Goal: Information Seeking & Learning: Find specific fact

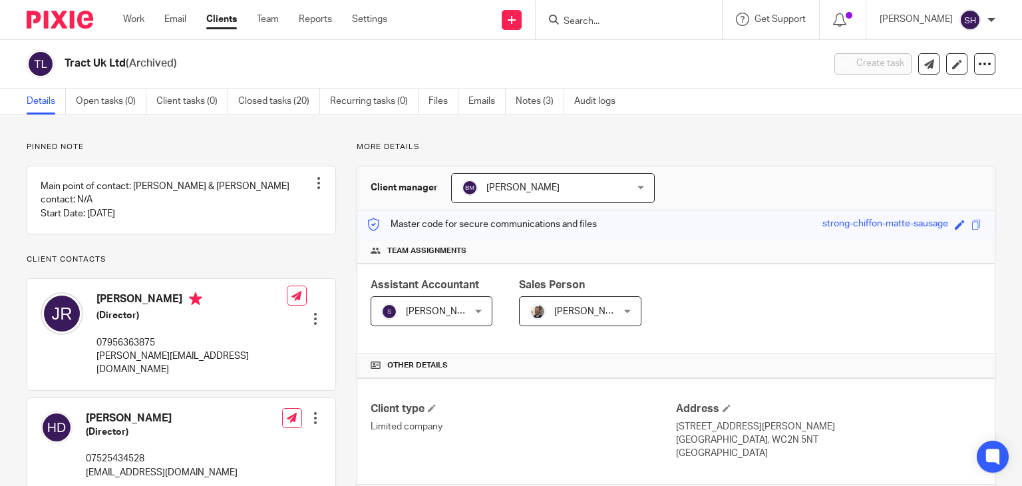
click at [585, 21] on input "Search" at bounding box center [622, 22] width 120 height 12
paste input "SRS Consulting Partners Ltd"
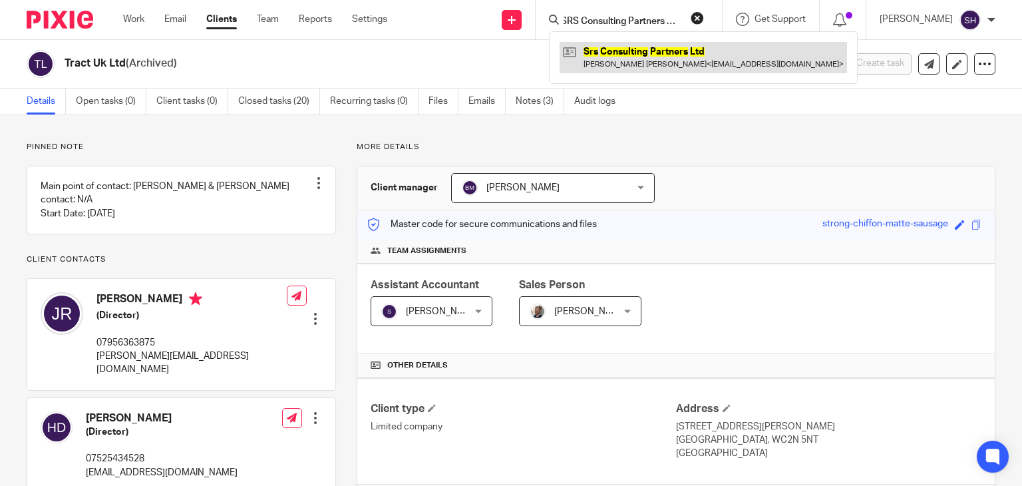
type input "SRS Consulting Partners Ltd"
click at [664, 49] on link at bounding box center [704, 57] width 288 height 31
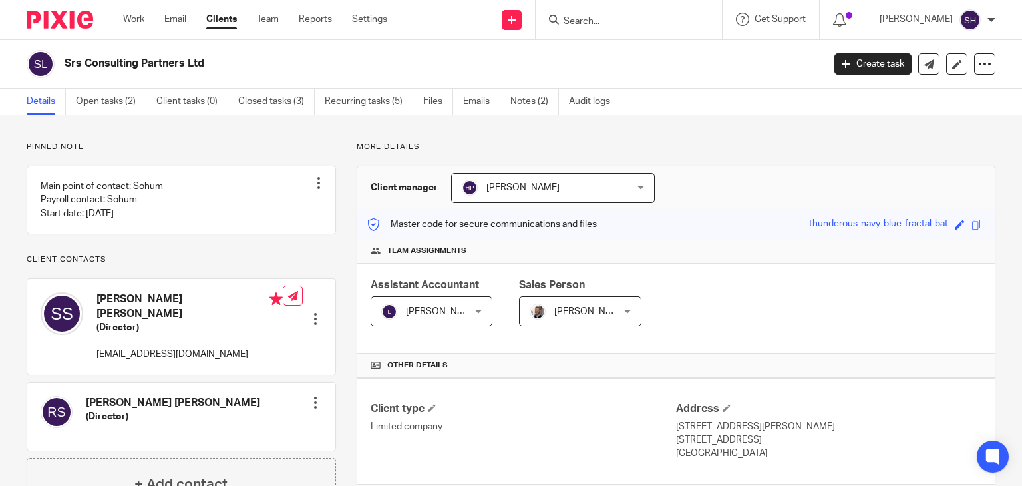
drag, startPoint x: 59, startPoint y: 64, endPoint x: 223, endPoint y: 73, distance: 164.7
click at [223, 73] on div "Srs Consulting Partners Ltd" at bounding box center [421, 64] width 788 height 28
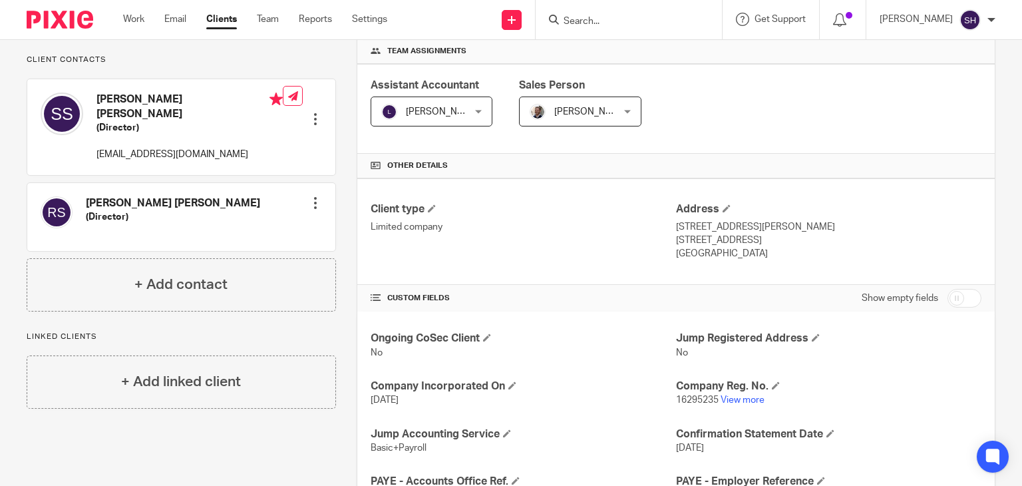
scroll to position [399, 0]
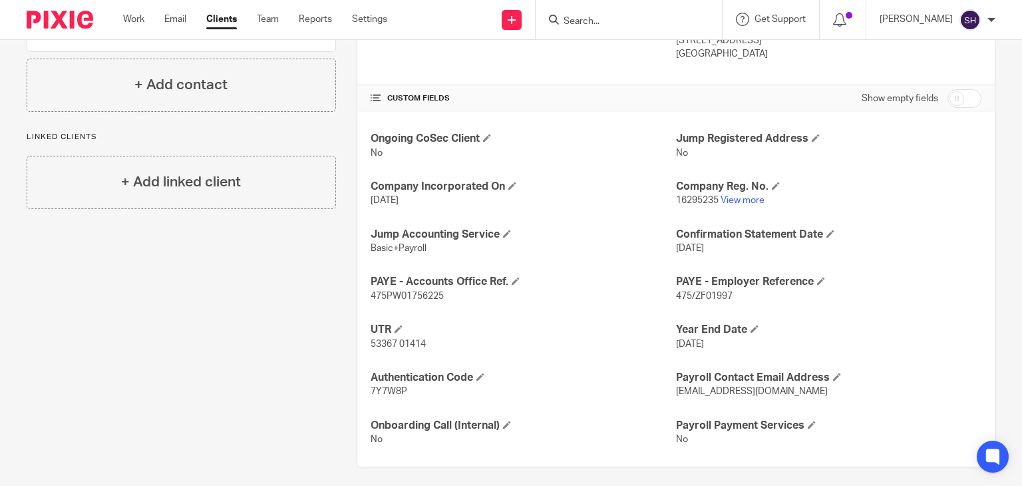
drag, startPoint x: 701, startPoint y: 329, endPoint x: 700, endPoint y: 225, distance: 104.5
click at [702, 251] on div "Ongoing CoSec Client No Jump Registered Address No Company Incorporated On 5 Ma…" at bounding box center [676, 289] width 638 height 355
drag, startPoint x: 712, startPoint y: 202, endPoint x: 671, endPoint y: 204, distance: 41.3
click at [676, 204] on p "16295235 View more" at bounding box center [829, 200] width 306 height 13
copy span "16295235"
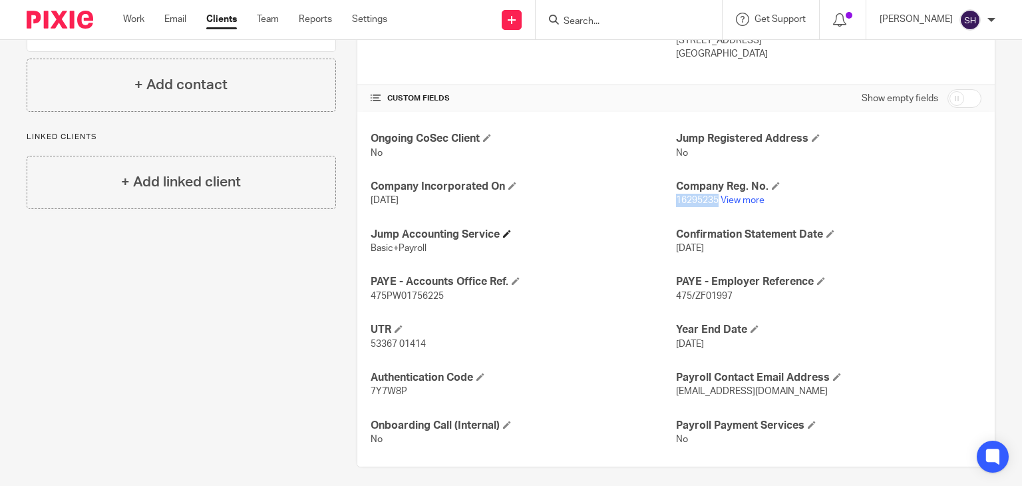
scroll to position [406, 0]
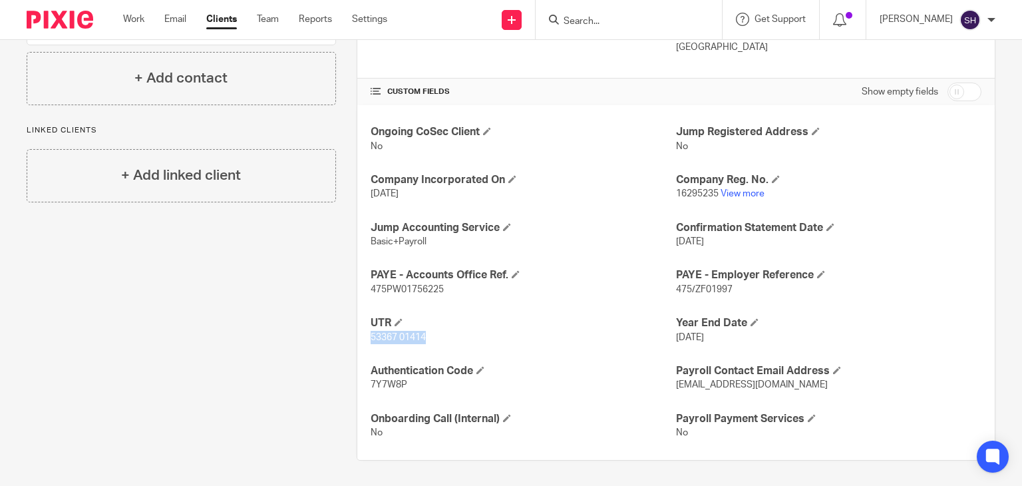
drag, startPoint x: 366, startPoint y: 337, endPoint x: 503, endPoint y: 341, distance: 136.5
click at [503, 341] on div "Ongoing CoSec Client No Jump Registered Address No Company Incorporated On 5 Ma…" at bounding box center [676, 282] width 638 height 355
copy span "53367 01414"
click at [742, 194] on link "View more" at bounding box center [743, 193] width 44 height 9
click at [584, 18] on input "Search" at bounding box center [622, 22] width 120 height 12
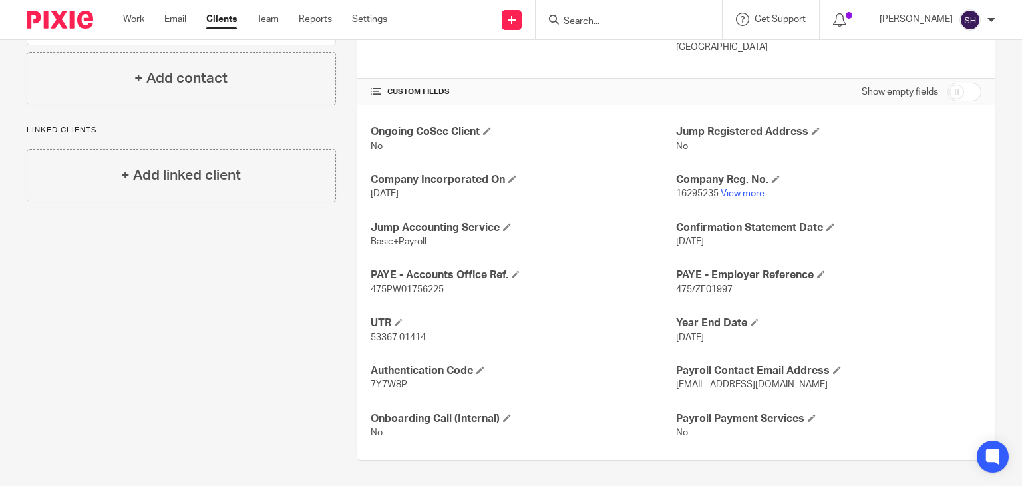
paste input "SRS capital partners ltd"
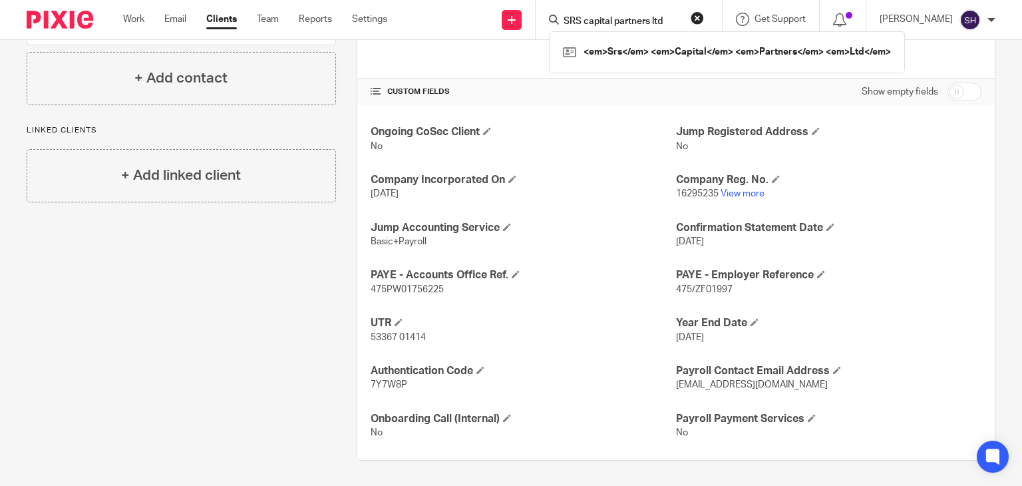
scroll to position [0, 0]
type input "SRS capital partners ltd\"
click at [622, 49] on link at bounding box center [642, 52] width 165 height 20
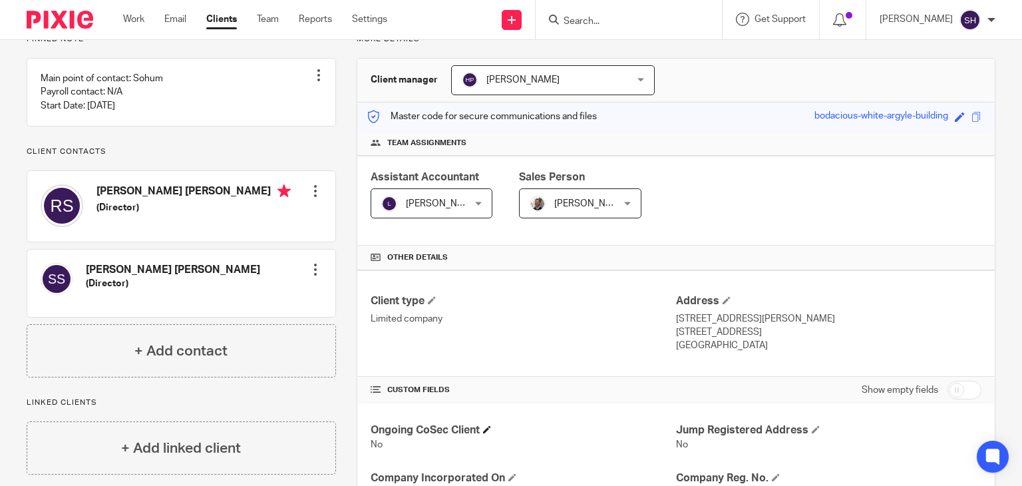
scroll to position [266, 0]
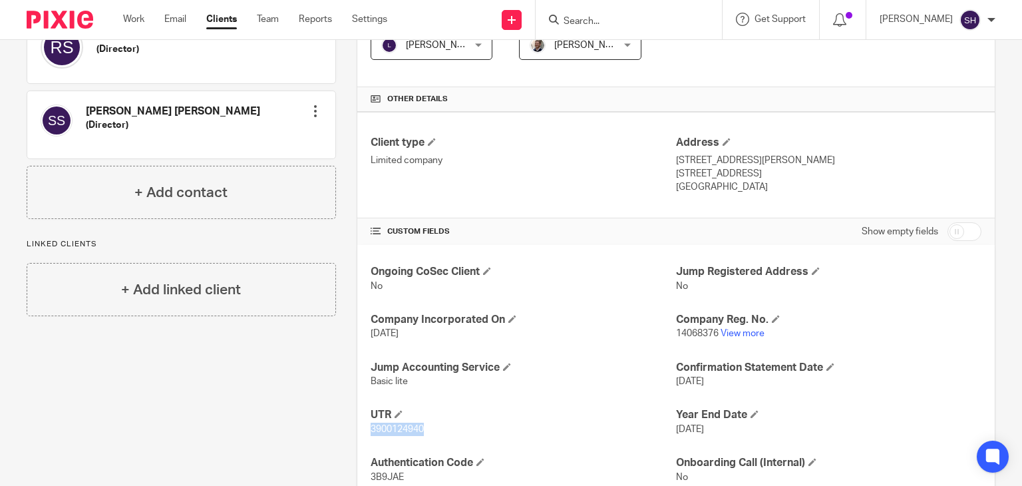
drag, startPoint x: 364, startPoint y: 427, endPoint x: 447, endPoint y: 431, distance: 82.6
click at [447, 431] on div "Ongoing CoSec Client No Jump Registered Address No Company Incorporated On [DAT…" at bounding box center [676, 398] width 638 height 307
copy span "3900124940"
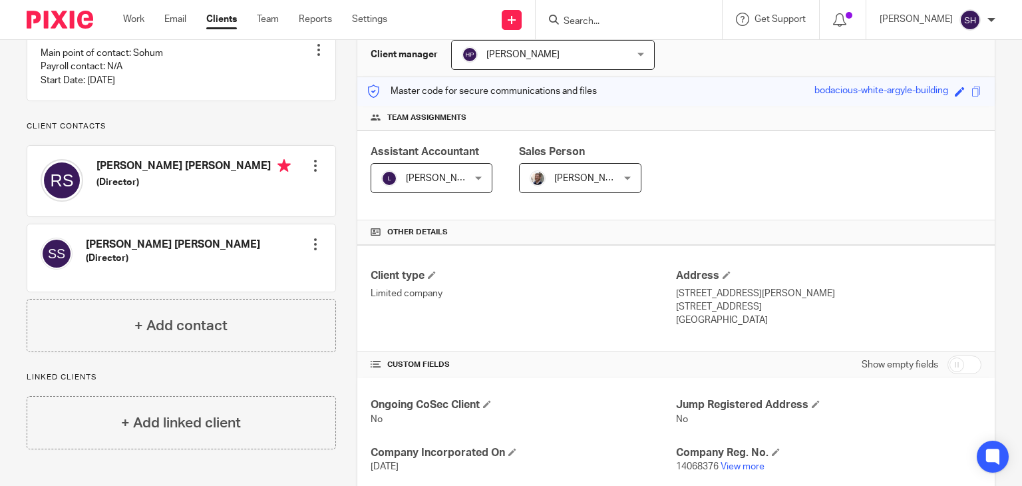
scroll to position [0, 0]
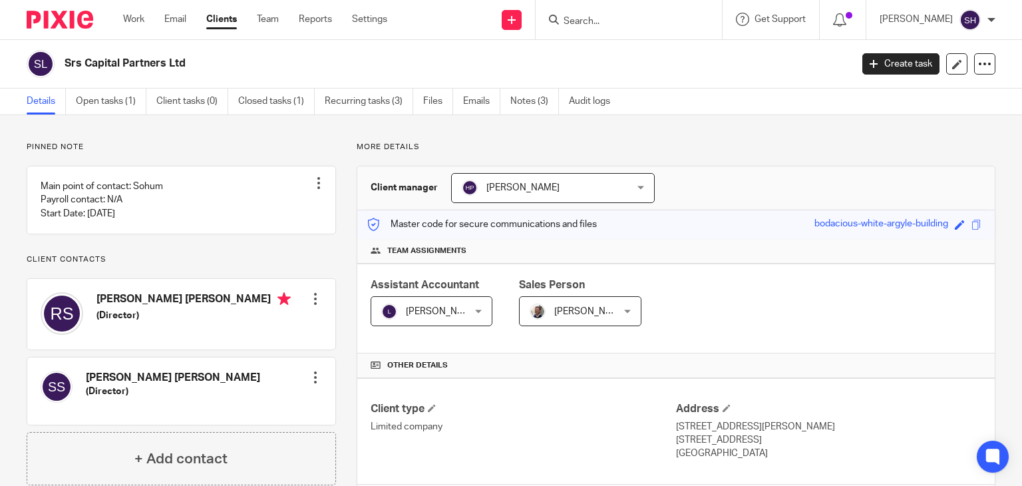
click at [591, 21] on input "Search" at bounding box center [622, 22] width 120 height 12
paste input "100,000"
paste input "SRS consulting partners ltd"
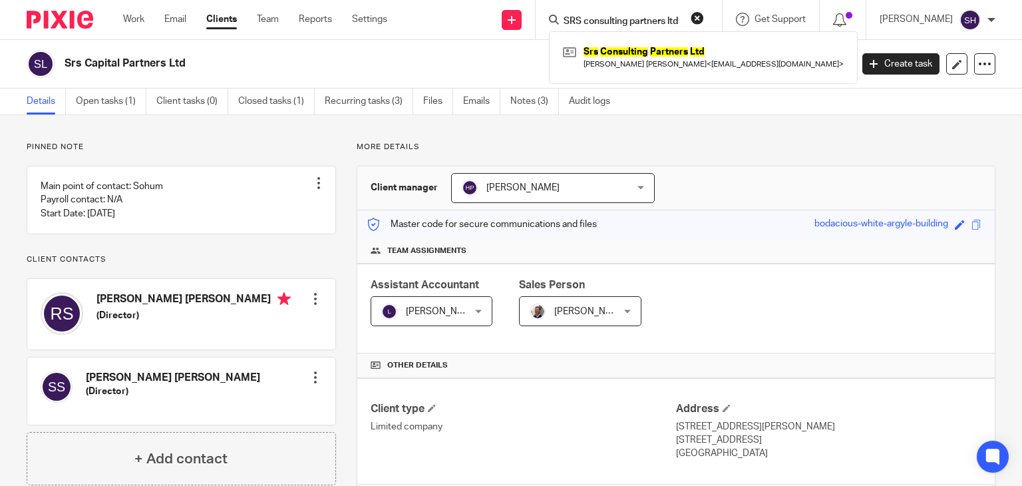
type input "SRS consulting partners ltd"
click button "submit" at bounding box center [0, 0] width 0 height 0
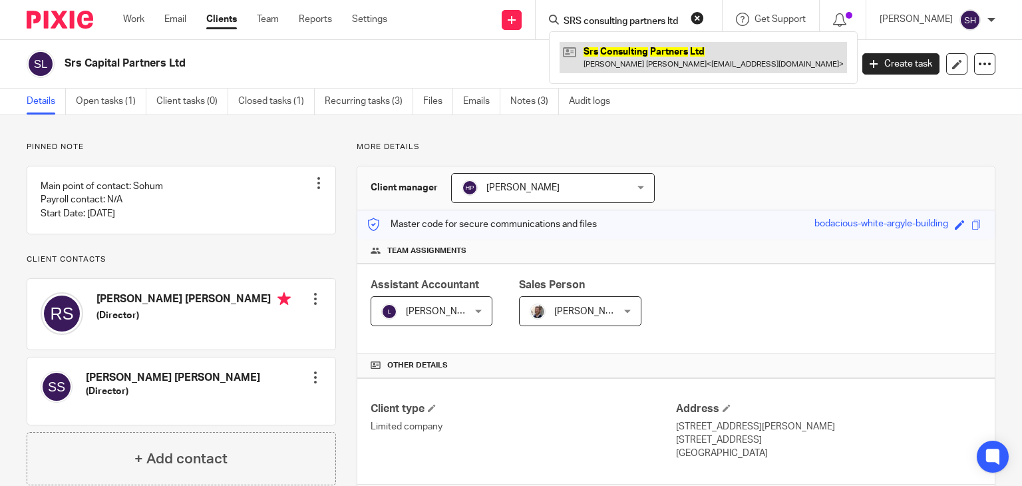
click at [644, 47] on link at bounding box center [704, 57] width 288 height 31
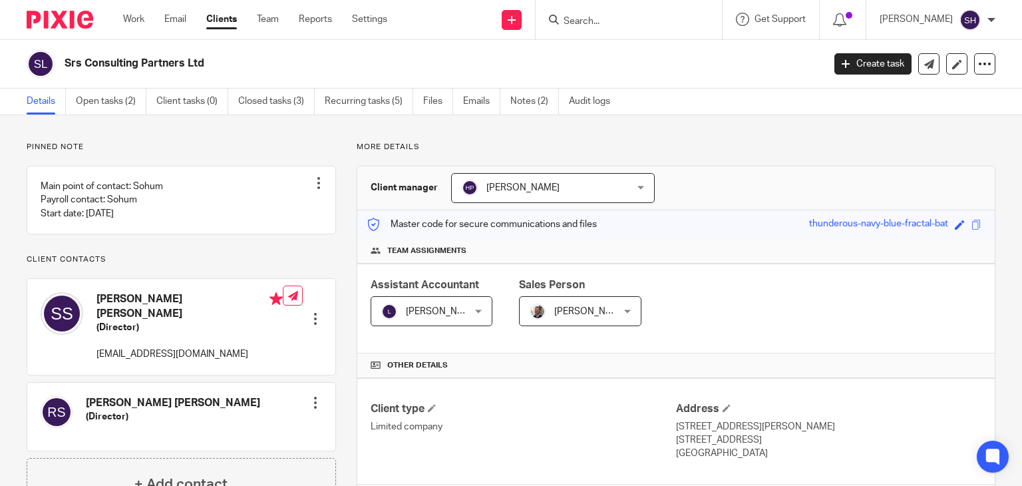
drag, startPoint x: 64, startPoint y: 69, endPoint x: 220, endPoint y: 55, distance: 157.1
click at [220, 55] on div "Srs Consulting Partners Ltd" at bounding box center [421, 64] width 788 height 28
copy h2 "Srs Consulting Partners Ltd"
click at [580, 17] on input "Search" at bounding box center [622, 22] width 120 height 12
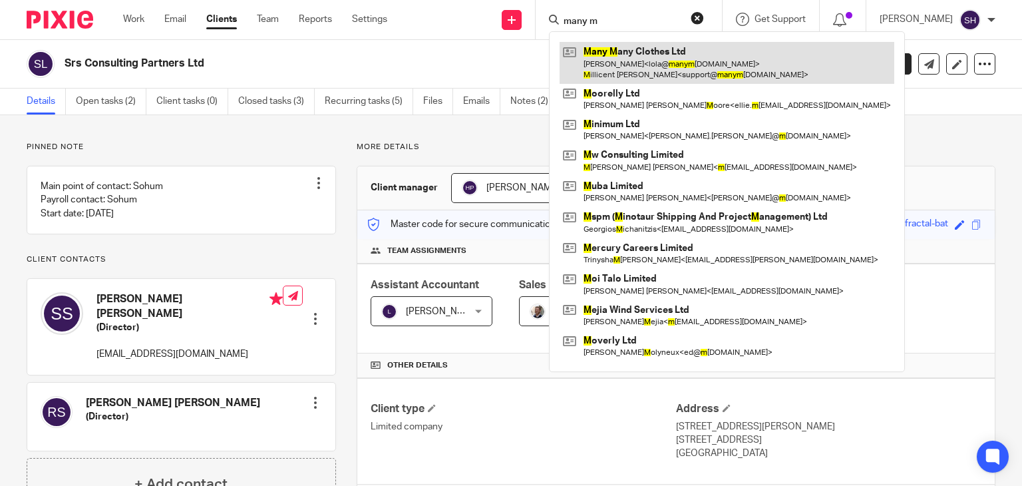
type input "many m"
click at [630, 55] on link at bounding box center [727, 62] width 335 height 41
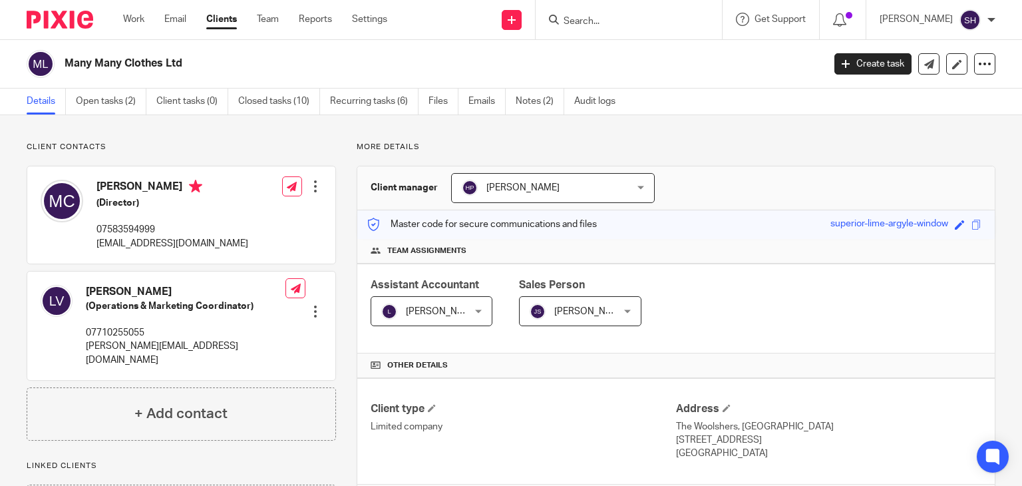
click at [781, 138] on div "Client contacts [PERSON_NAME] (Operations & Marketing Coordinator) 07710255055 …" at bounding box center [511, 480] width 1022 height 730
drag, startPoint x: 60, startPoint y: 57, endPoint x: 278, endPoint y: 79, distance: 218.8
click at [278, 79] on div "Many Many Clothes Ltd Create task Update from Companies House Export data Merge…" at bounding box center [511, 64] width 1022 height 49
copy h2 "Many Many Clothes Ltd"
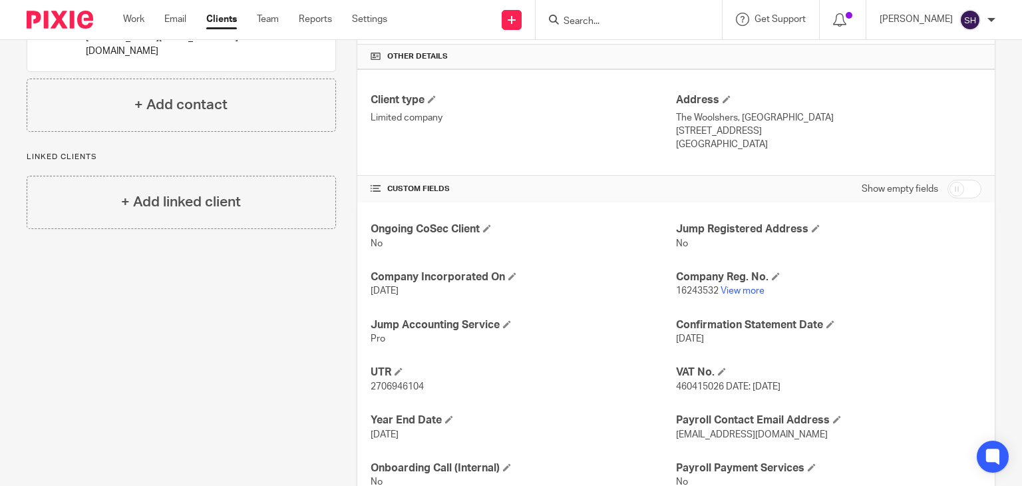
scroll to position [333, 0]
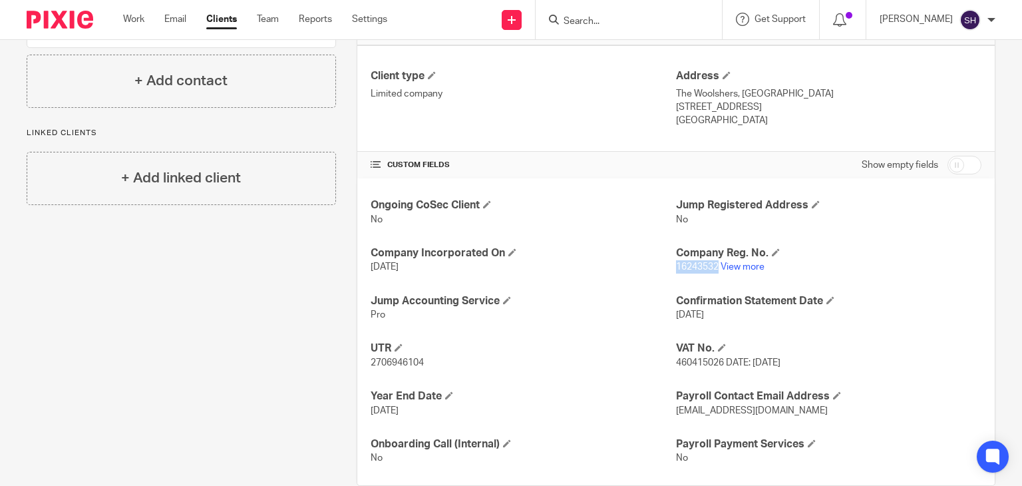
drag, startPoint x: 670, startPoint y: 264, endPoint x: 712, endPoint y: 272, distance: 43.3
click at [712, 272] on p "16243532 View more" at bounding box center [829, 266] width 306 height 13
copy span "16243532"
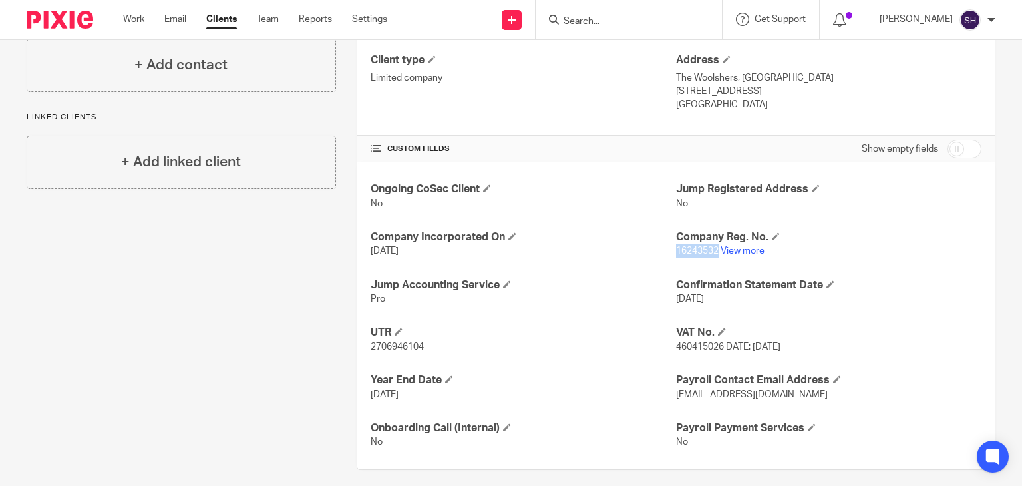
scroll to position [358, 0]
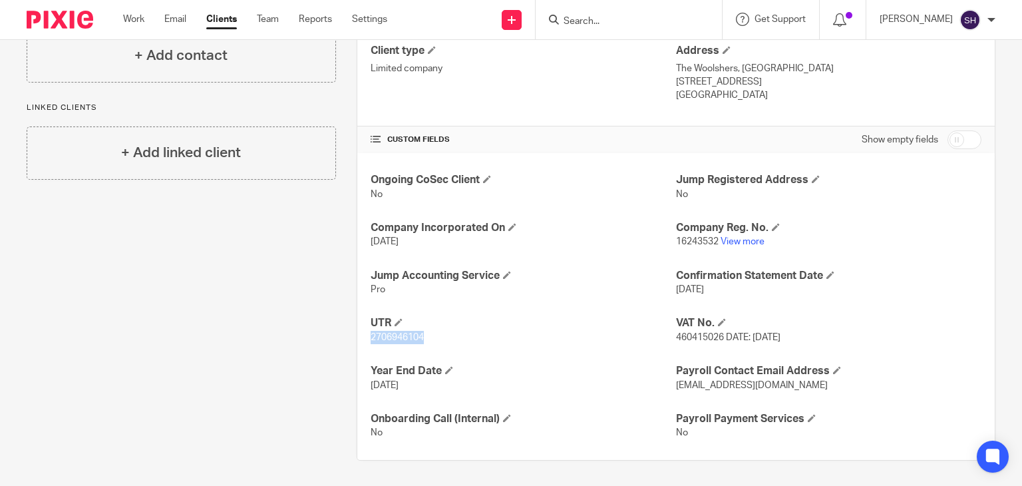
drag, startPoint x: 368, startPoint y: 335, endPoint x: 432, endPoint y: 344, distance: 64.6
click at [432, 344] on div "Ongoing CoSec Client No Jump Registered Address No Company Incorporated On 11 F…" at bounding box center [676, 306] width 638 height 307
copy span "2706946104"
click at [495, 344] on div "Ongoing CoSec Client No Jump Registered Address No Company Incorporated On 11 F…" at bounding box center [676, 306] width 638 height 307
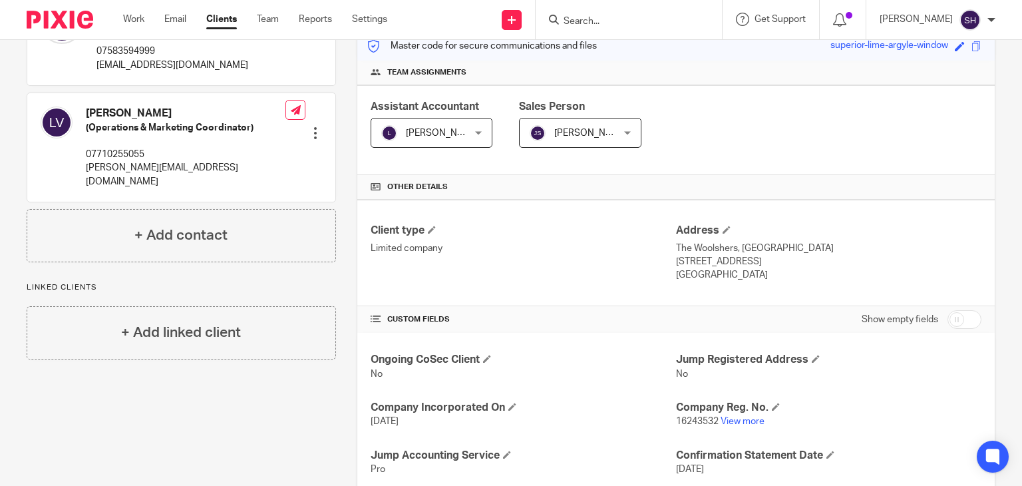
scroll to position [0, 0]
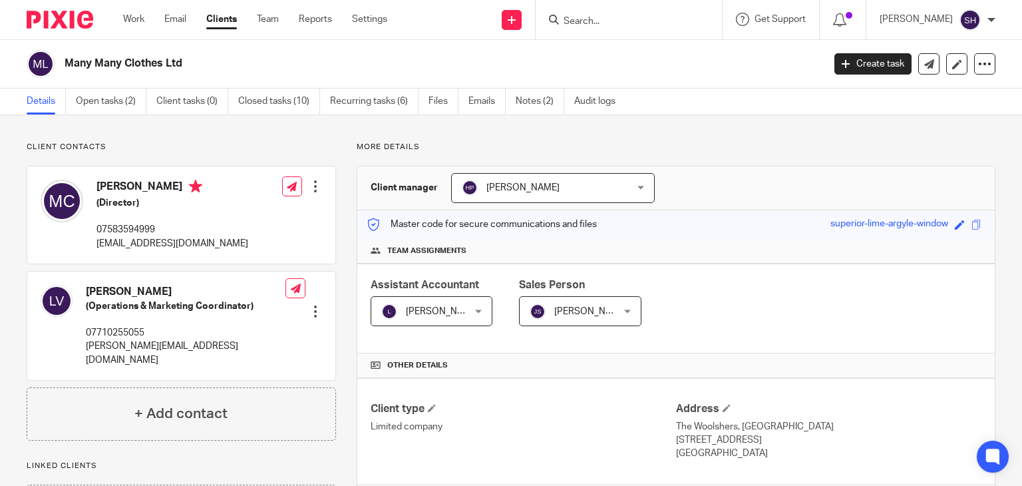
click at [586, 21] on input "Search" at bounding box center [622, 22] width 120 height 12
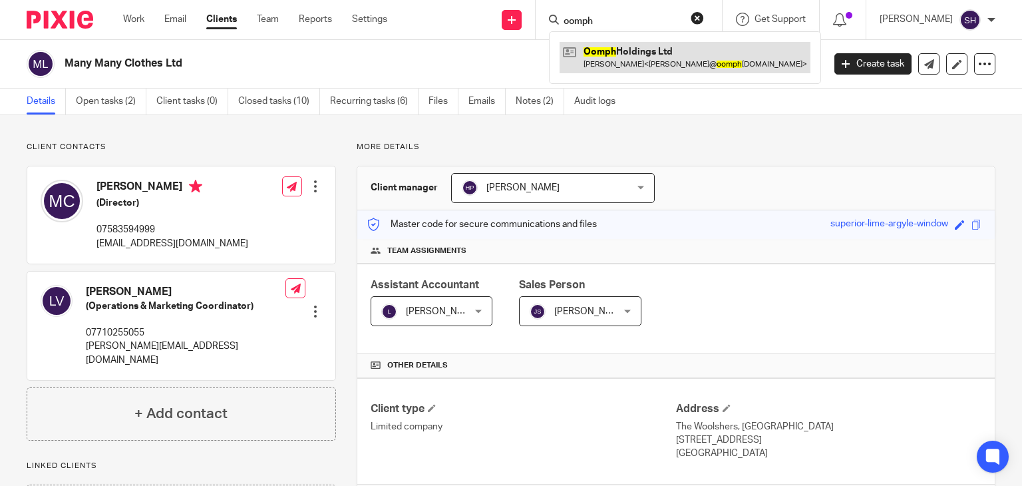
type input "oomph"
click at [608, 60] on link at bounding box center [685, 57] width 251 height 31
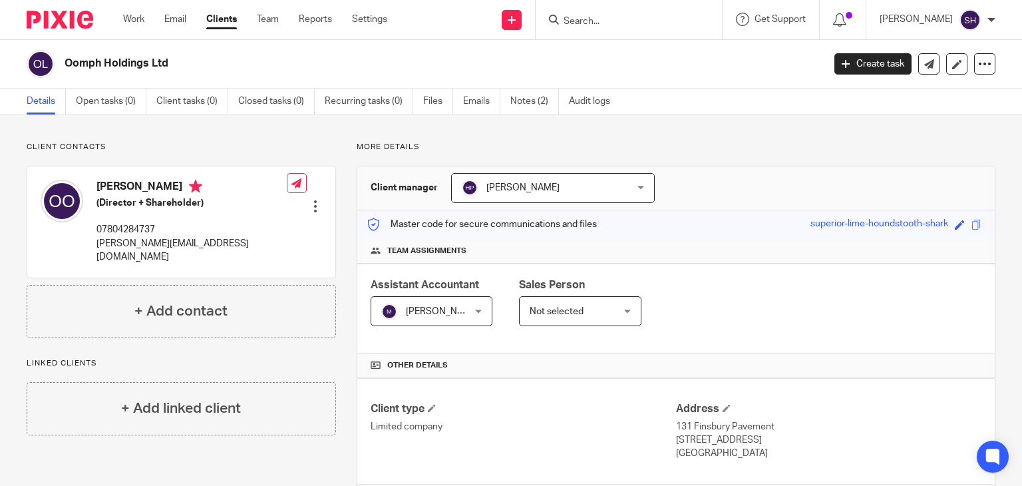
drag, startPoint x: 65, startPoint y: 59, endPoint x: 218, endPoint y: 65, distance: 153.9
click at [218, 65] on h2 "Oomph Holdings Ltd" at bounding box center [365, 64] width 600 height 14
copy h2 "Oomph Holdings Ltd"
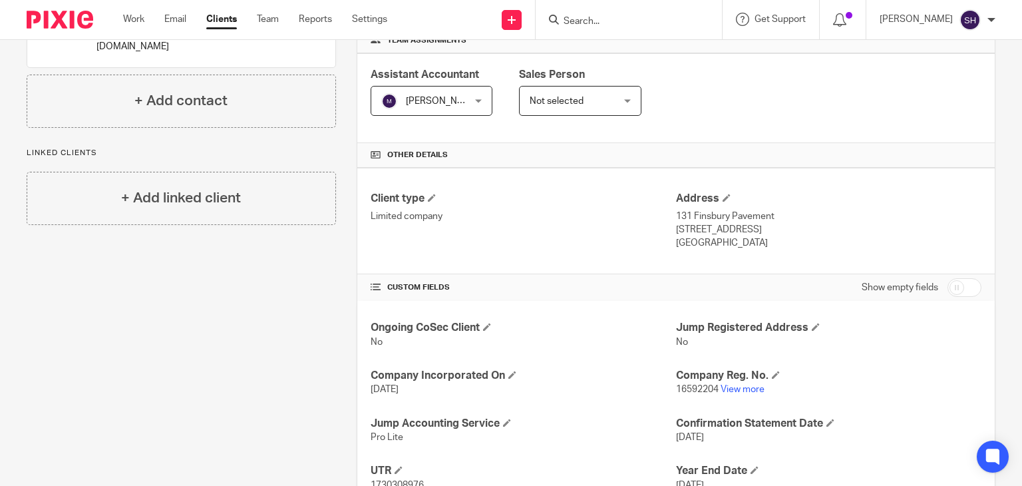
scroll to position [358, 0]
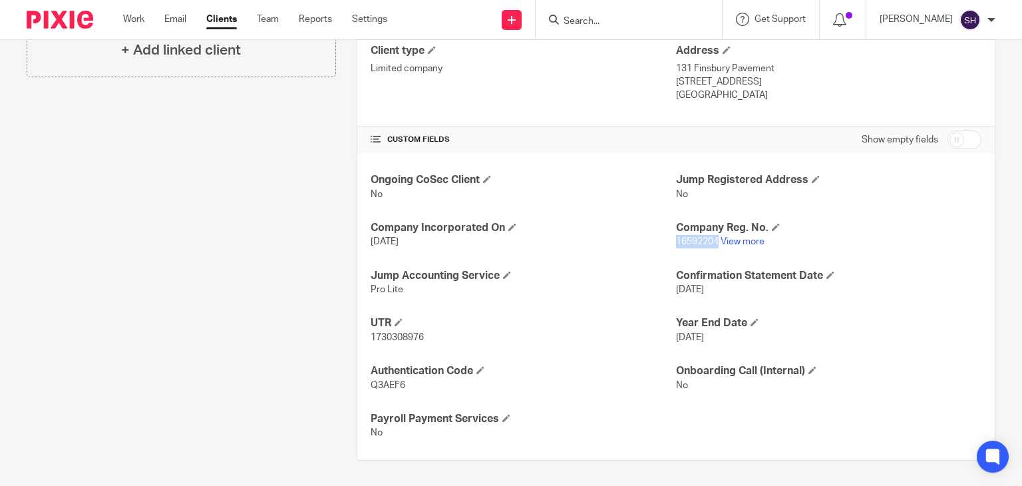
drag, startPoint x: 713, startPoint y: 238, endPoint x: 671, endPoint y: 249, distance: 43.4
click at [671, 249] on div "Ongoing CoSec Client No Jump Registered Address No Company Incorporated On [DAT…" at bounding box center [676, 306] width 638 height 307
copy span "16592204"
drag, startPoint x: 367, startPoint y: 335, endPoint x: 430, endPoint y: 336, distance: 63.2
click at [430, 336] on p "1730308976" at bounding box center [524, 337] width 306 height 13
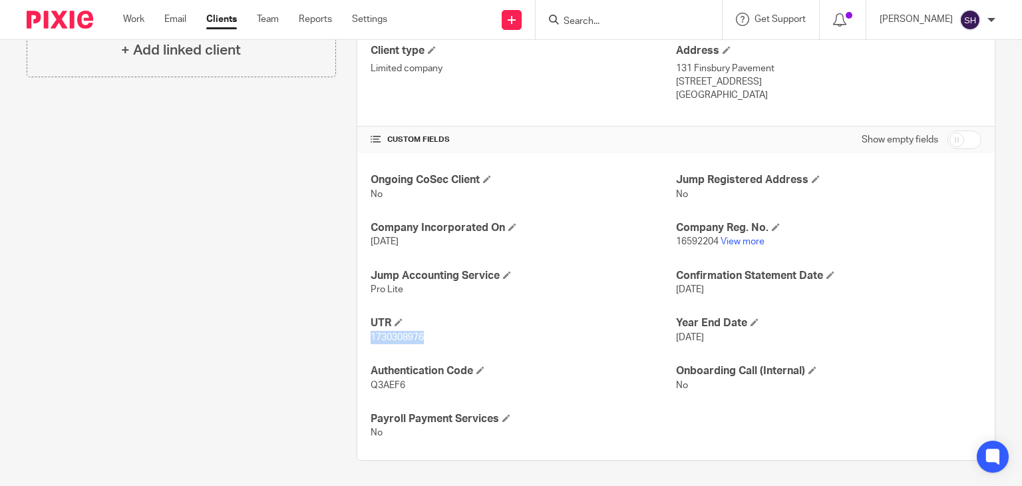
copy span "1730308976"
click at [730, 241] on link "View more" at bounding box center [743, 241] width 44 height 9
click at [590, 17] on input "Search" at bounding box center [622, 22] width 120 height 12
paste input "HODL Labs Ltd."
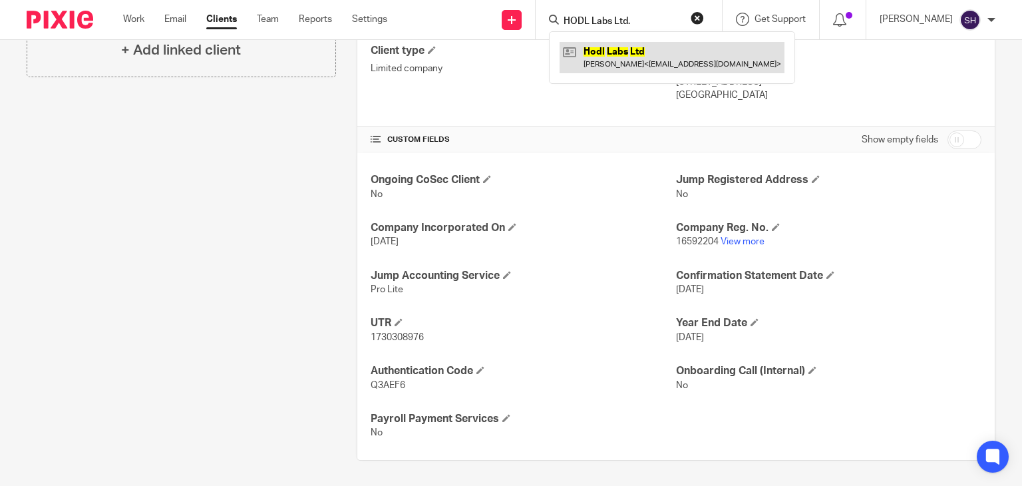
type input "HODL Labs Ltd."
click at [628, 60] on link at bounding box center [672, 57] width 225 height 31
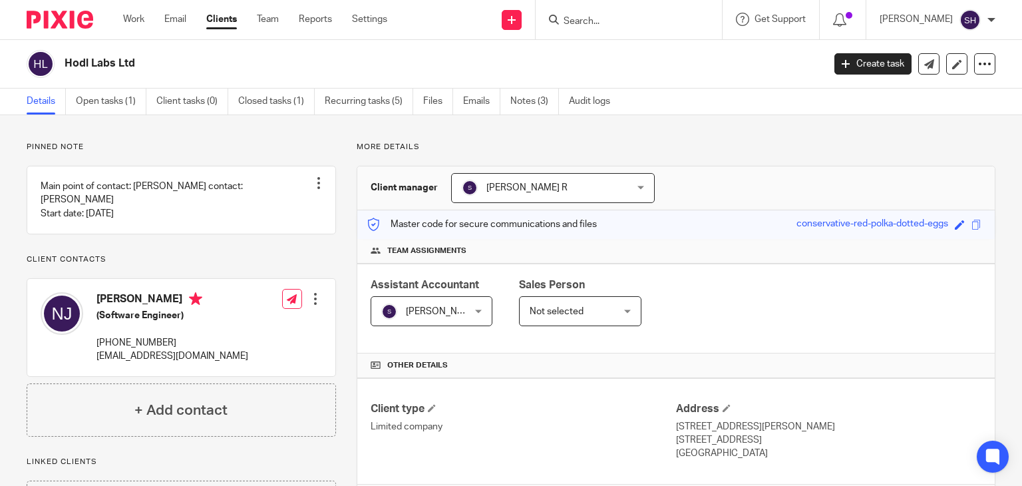
drag, startPoint x: 59, startPoint y: 61, endPoint x: 174, endPoint y: 67, distance: 115.3
click at [174, 67] on div "Hodl Labs Ltd" at bounding box center [421, 64] width 788 height 28
copy div "Hodl Labs Ltd"
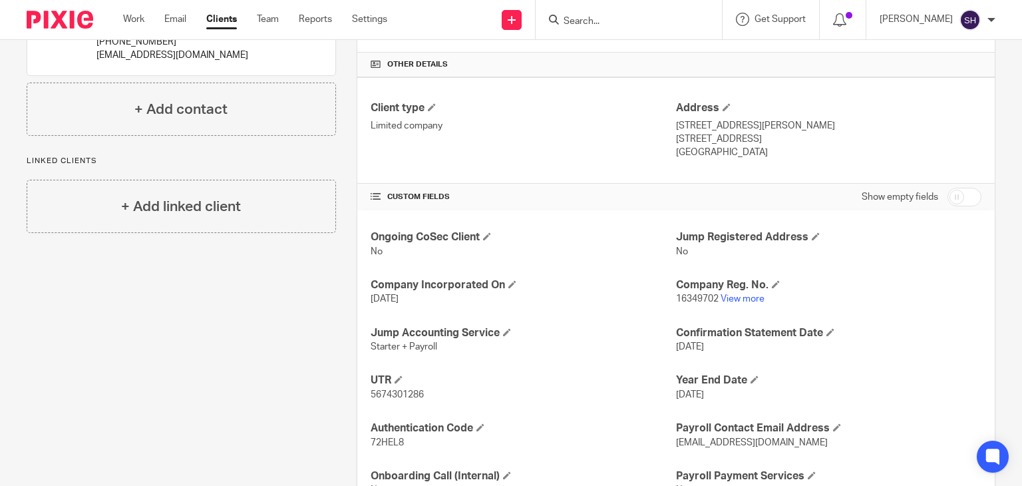
scroll to position [358, 0]
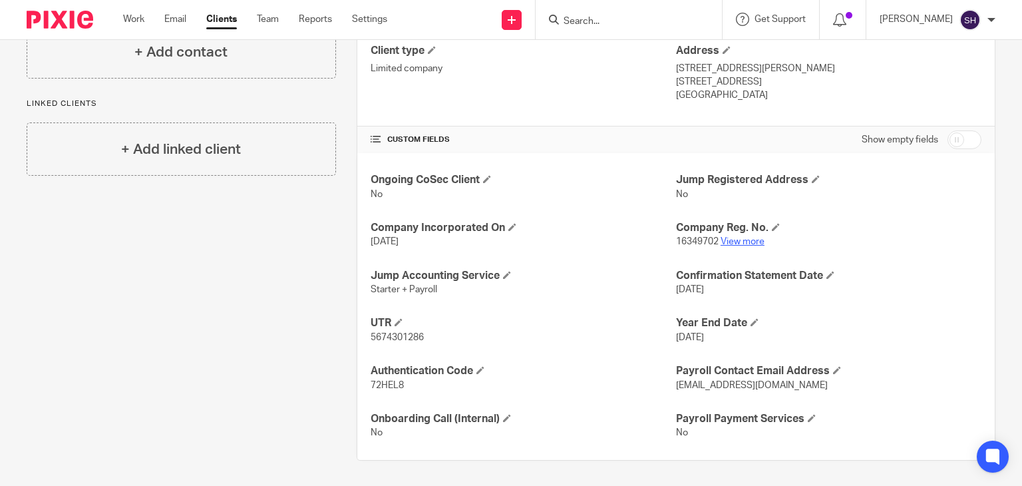
click at [732, 243] on link "View more" at bounding box center [743, 241] width 44 height 9
drag, startPoint x: 365, startPoint y: 335, endPoint x: 444, endPoint y: 339, distance: 79.3
click at [444, 339] on div "Ongoing CoSec Client No Jump Registered Address No Company Incorporated On [DAT…" at bounding box center [676, 306] width 638 height 307
copy span "5674301286"
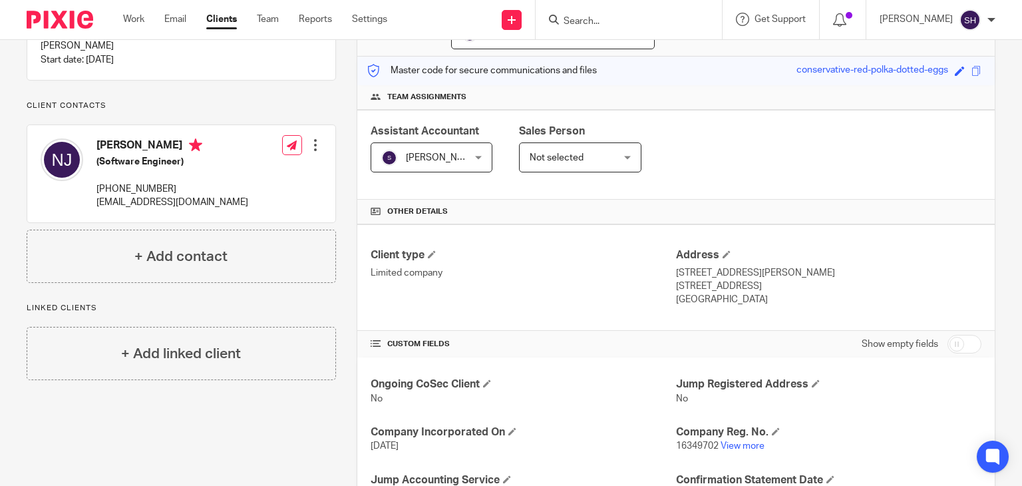
scroll to position [0, 0]
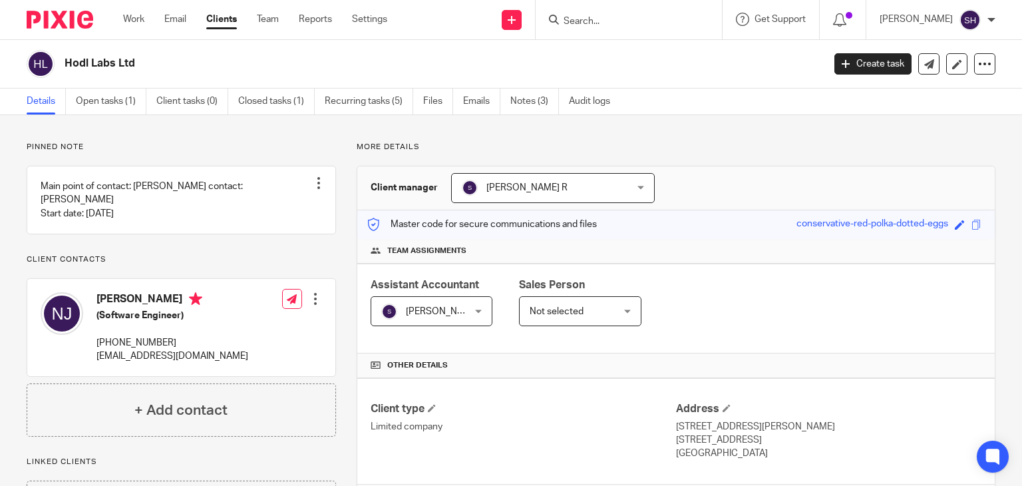
click at [585, 29] on div at bounding box center [629, 19] width 186 height 39
click at [582, 21] on input "Search" at bounding box center [622, 22] width 120 height 12
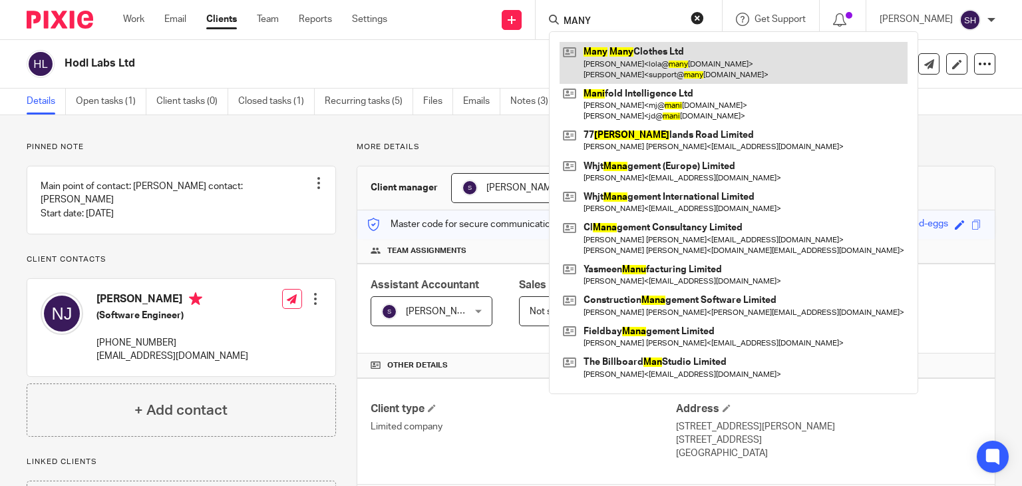
type input "MANY"
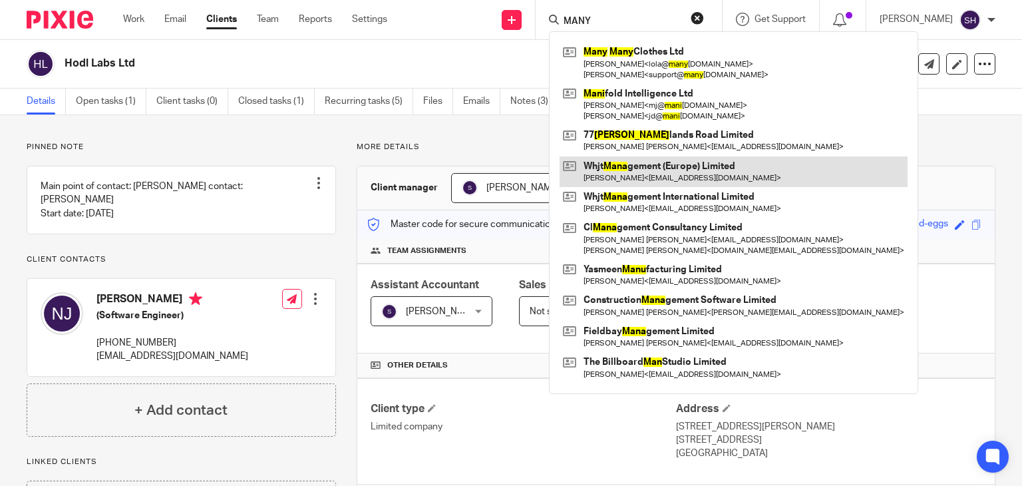
drag, startPoint x: 631, startPoint y: 63, endPoint x: 779, endPoint y: 181, distance: 189.4
click at [633, 63] on link at bounding box center [734, 62] width 348 height 41
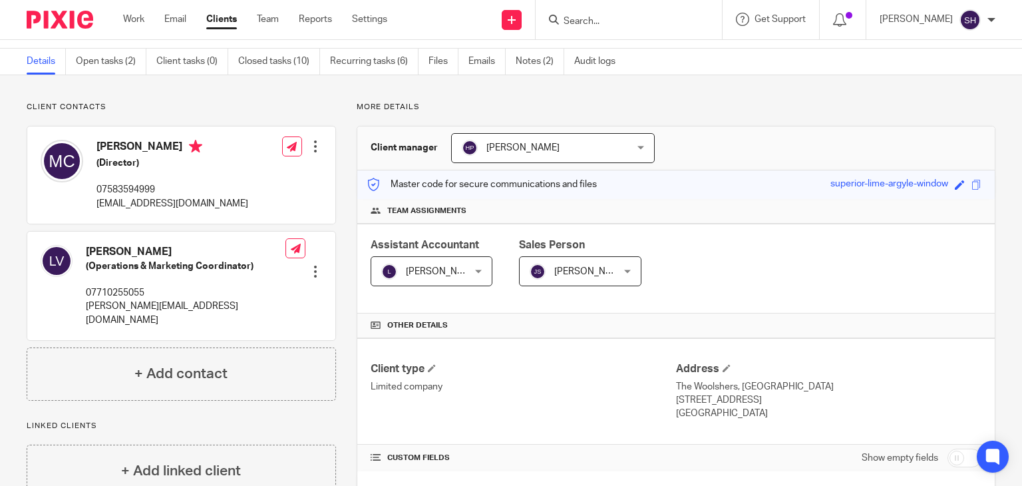
scroll to position [358, 0]
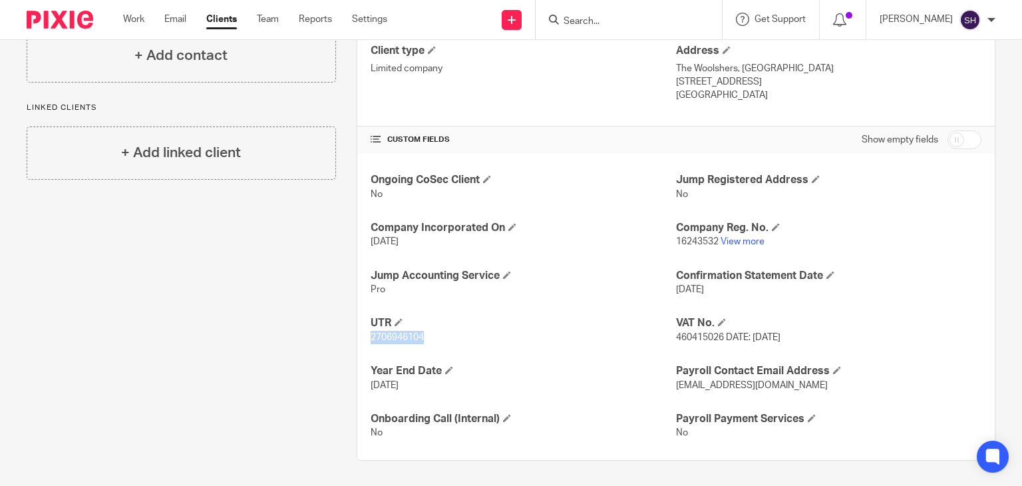
drag, startPoint x: 367, startPoint y: 339, endPoint x: 472, endPoint y: 333, distance: 104.7
click at [472, 333] on div "Ongoing CoSec Client No Jump Registered Address No Company Incorporated On [DAT…" at bounding box center [676, 306] width 638 height 307
copy span "2706946104"
